Goal: Task Accomplishment & Management: Manage account settings

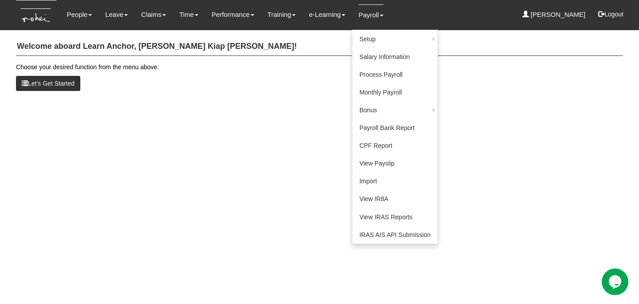
click at [368, 17] on link "Payroll" at bounding box center [370, 14] width 25 height 21
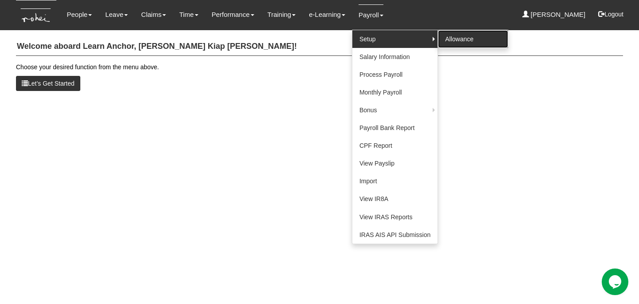
click at [446, 37] on link "Allowance" at bounding box center [473, 39] width 70 height 18
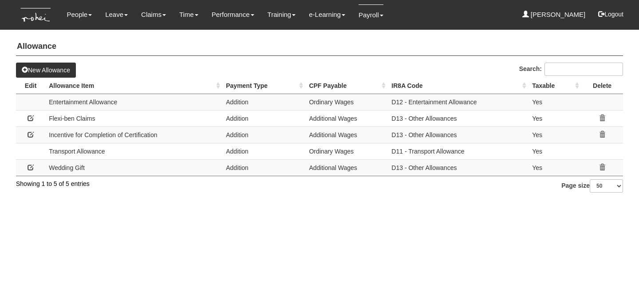
select select "50"
click at [28, 117] on span at bounding box center [31, 118] width 6 height 6
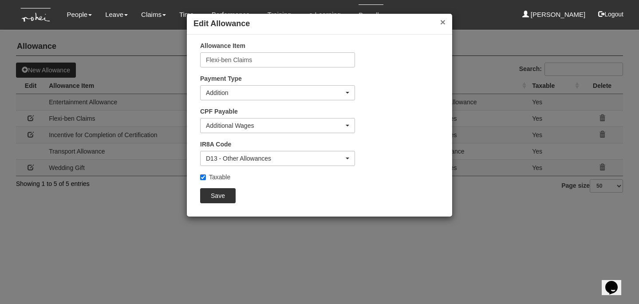
click at [444, 21] on button "×" at bounding box center [442, 21] width 5 height 9
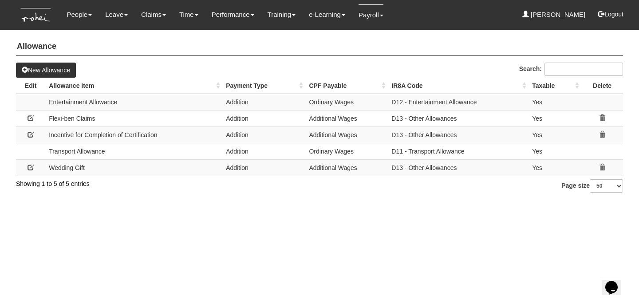
click at [342, 201] on html "Toggle navigation People Setup Users Departments Organisations Modules Manage P…" at bounding box center [319, 100] width 639 height 201
